Goal: Task Accomplishment & Management: Use online tool/utility

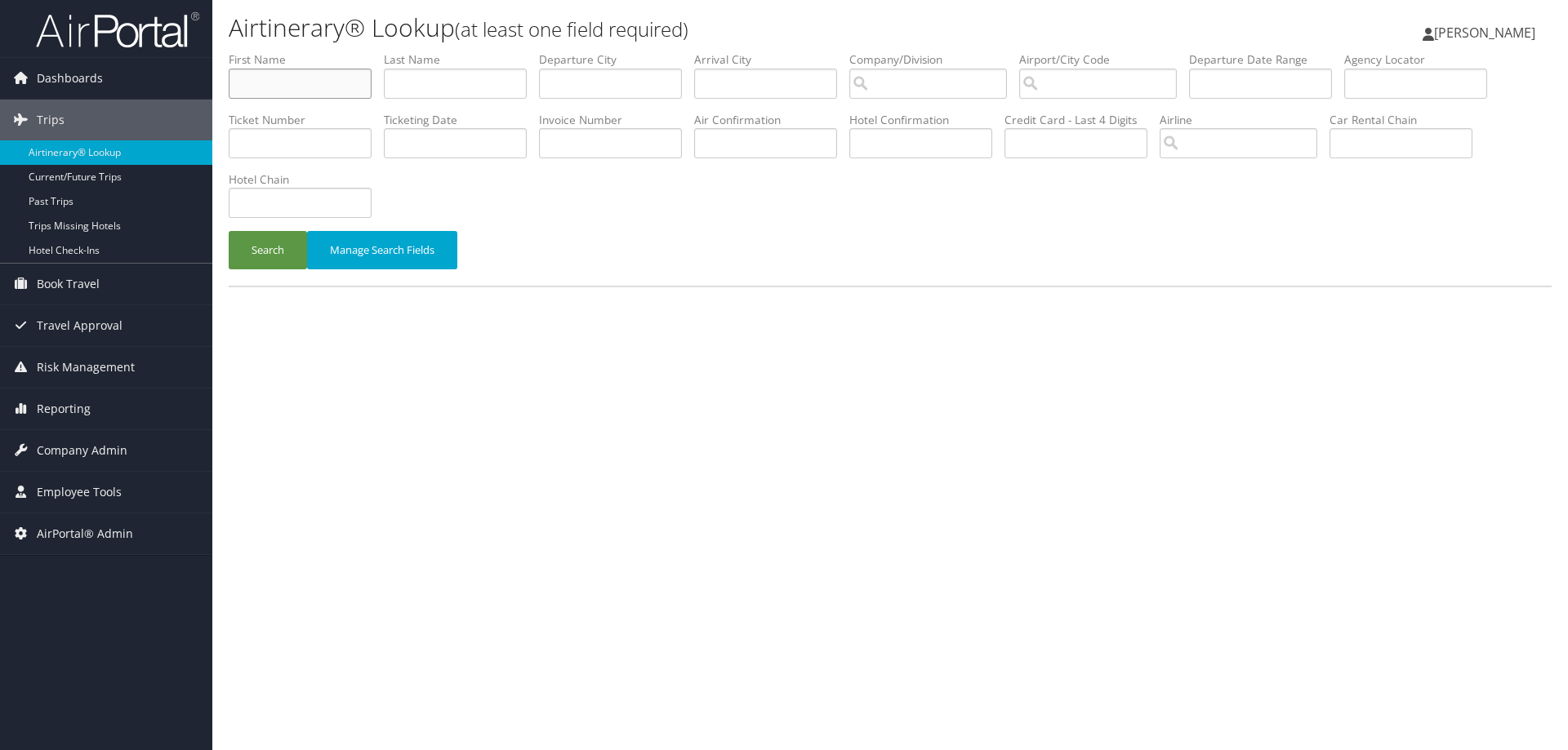
click at [343, 91] on input "text" at bounding box center [299, 84] width 143 height 31
type input "r"
type input "[PERSON_NAME]"
type input "rojan"
click at [228, 231] on button "Search" at bounding box center [267, 250] width 79 height 38
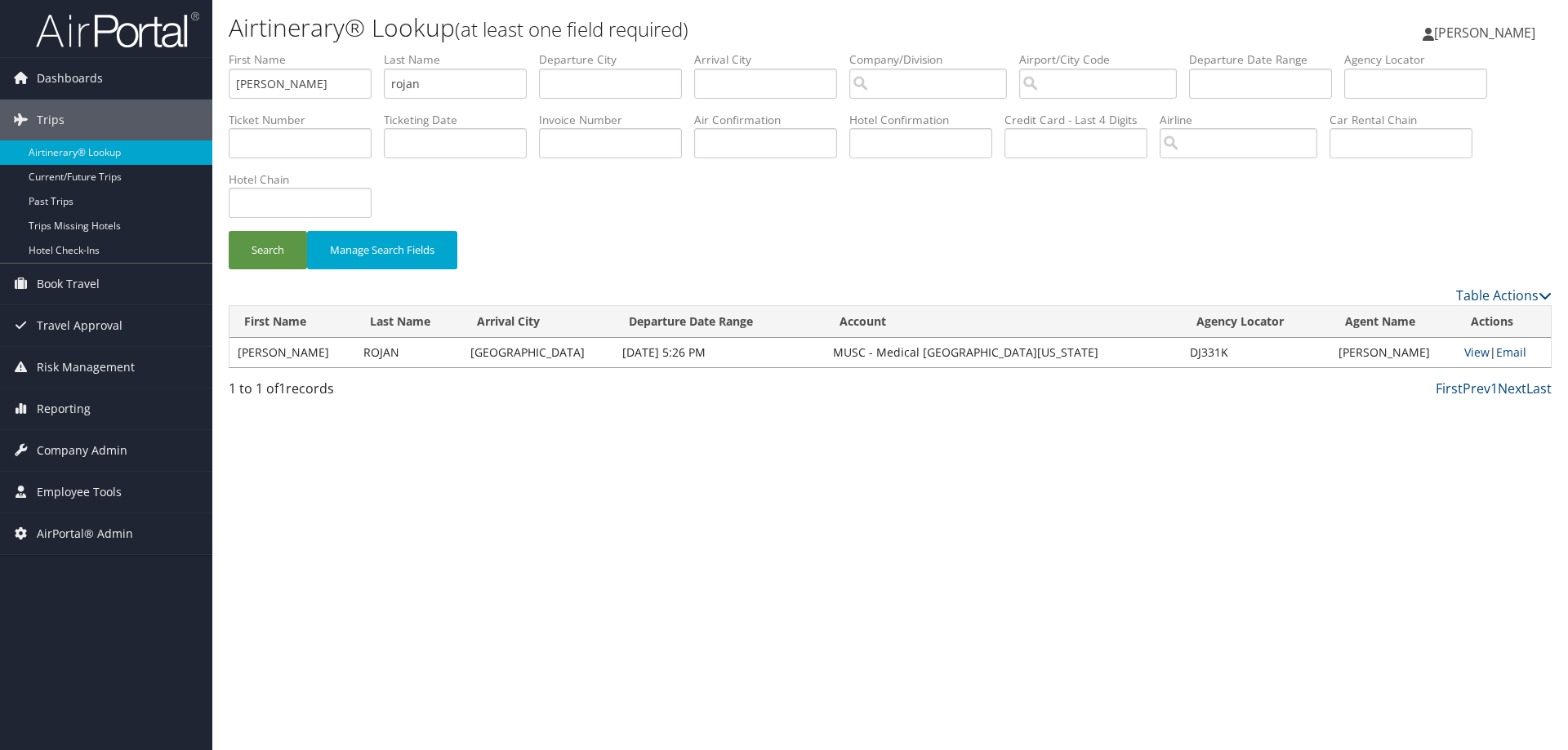
click at [1473, 361] on td "View | Email" at bounding box center [1503, 353] width 95 height 30
click at [1467, 359] on link "View" at bounding box center [1476, 352] width 26 height 16
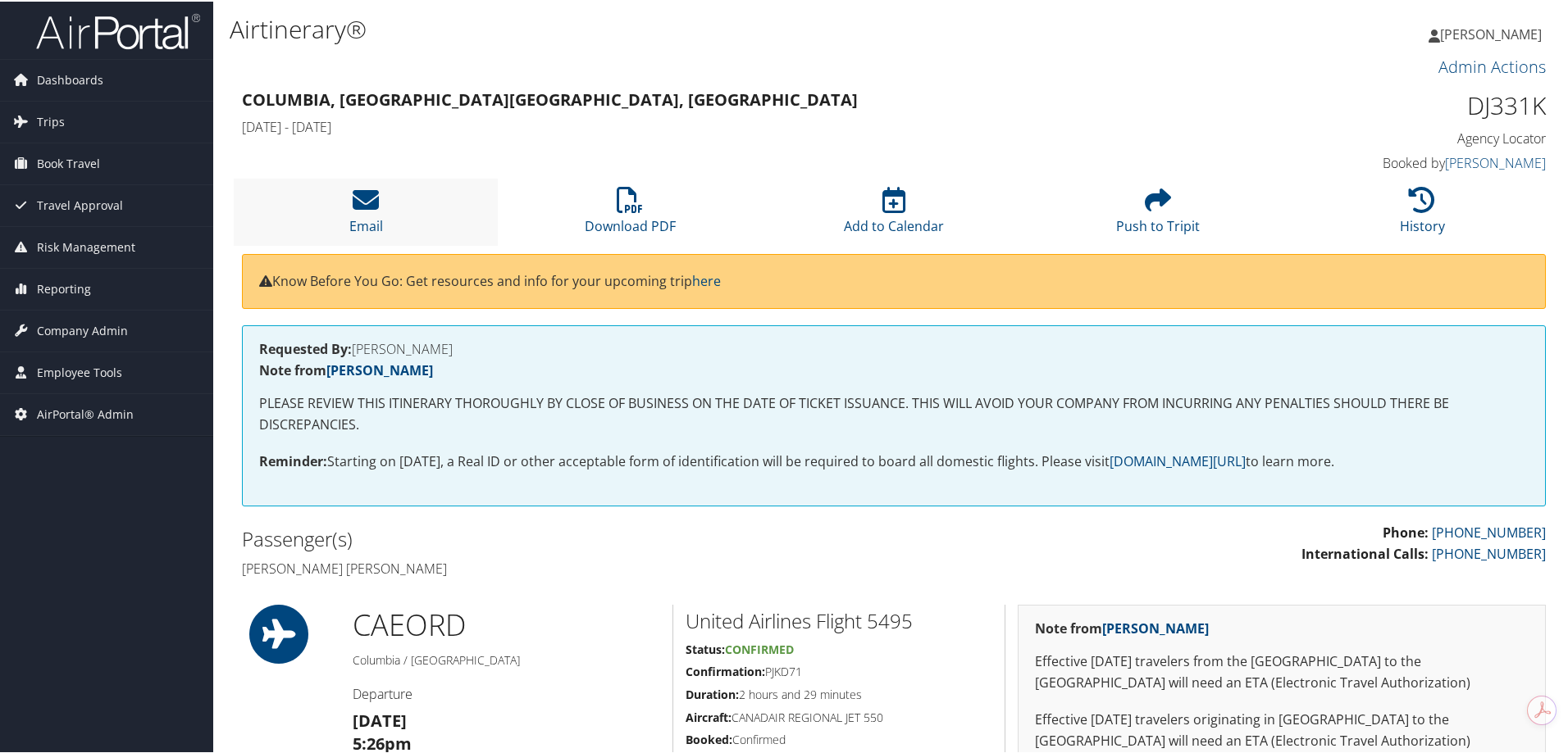
click at [403, 201] on li "Email" at bounding box center [365, 210] width 264 height 66
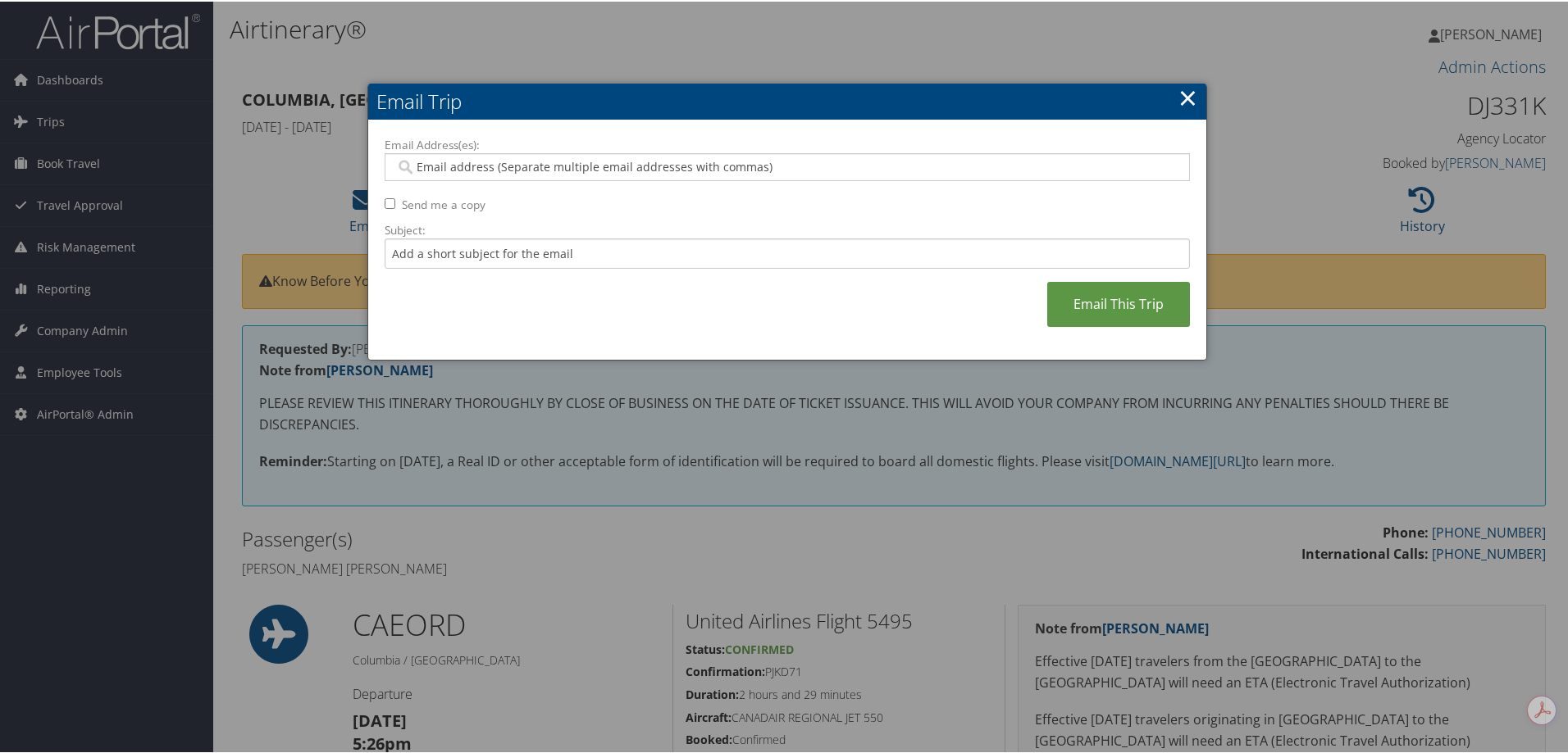
click at [571, 169] on input "Email Address(es):" at bounding box center [786, 166] width 783 height 17
type input "rob"
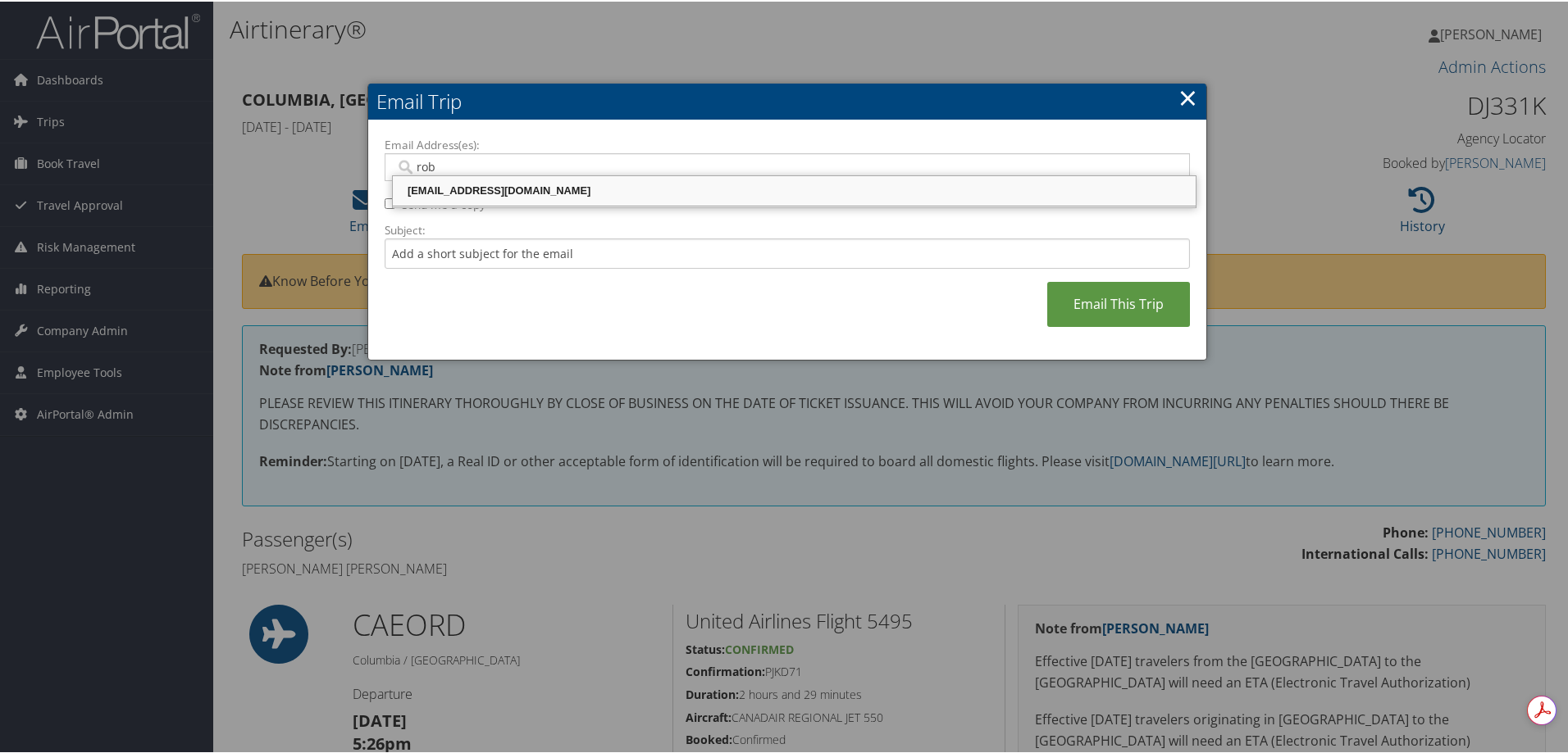
click at [431, 189] on div "[EMAIL_ADDRESS][DOMAIN_NAME]" at bounding box center [794, 189] width 798 height 17
type input "[EMAIL_ADDRESS][DOMAIN_NAME]"
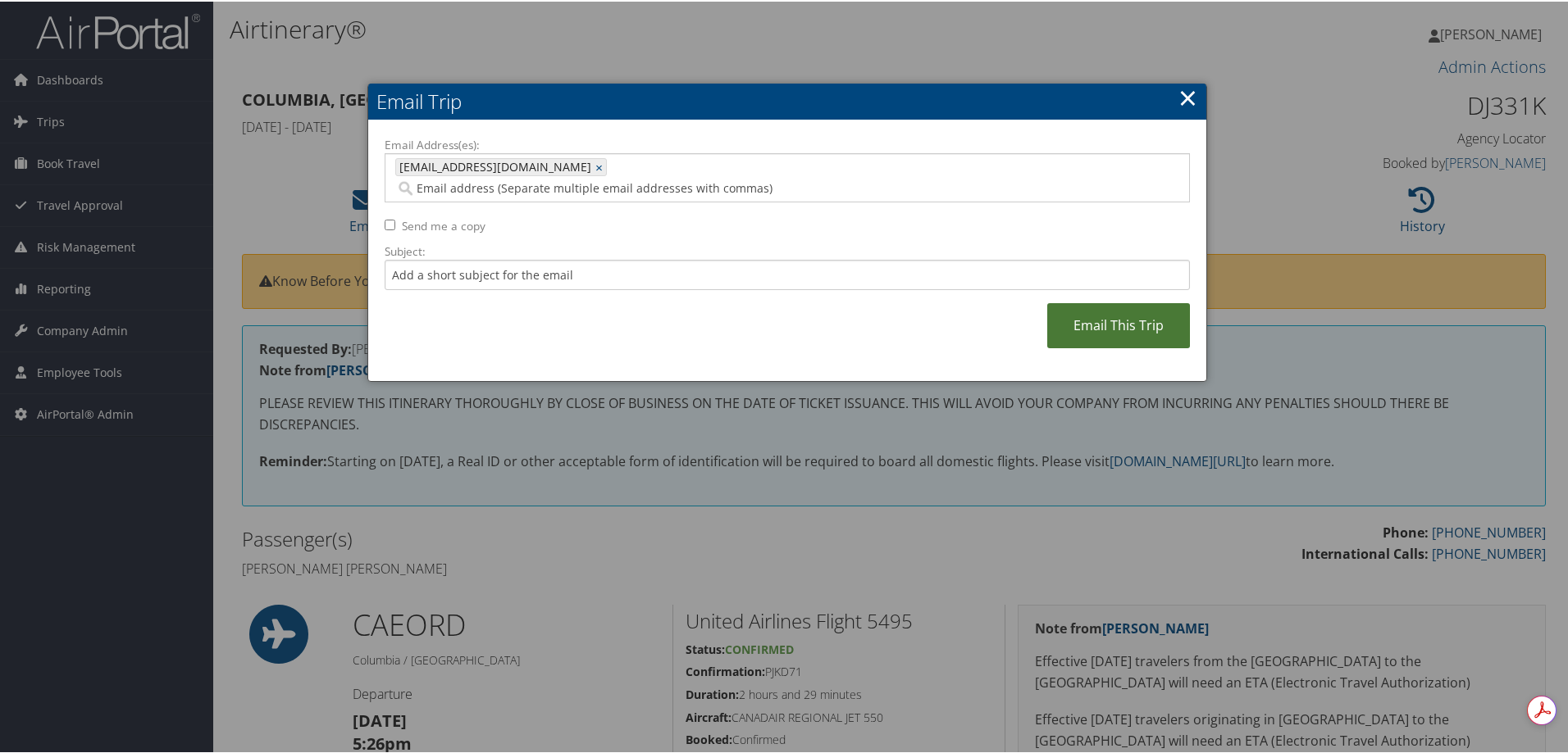
click at [1080, 310] on link "Email This Trip" at bounding box center [1119, 324] width 143 height 45
